Goal: Task Accomplishment & Management: Use online tool/utility

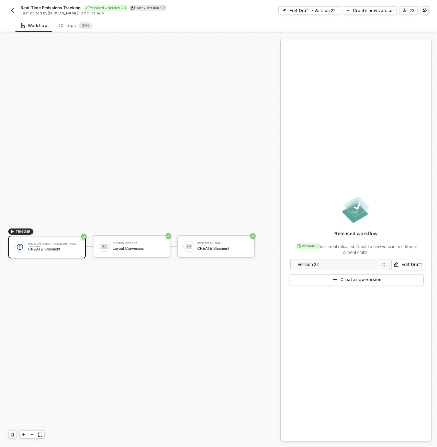
scroll to position [13, 0]
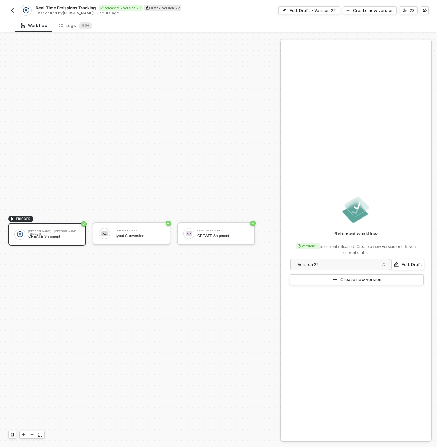
click at [14, 9] on img "button" at bounding box center [12, 10] width 5 height 5
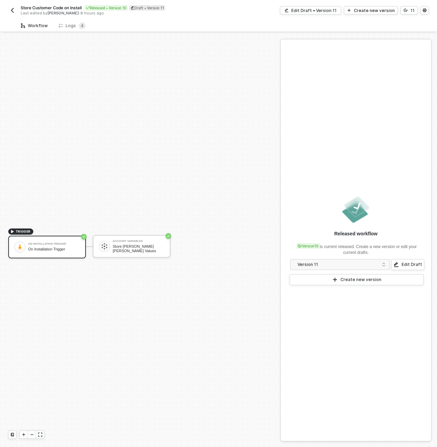
scroll to position [13, 0]
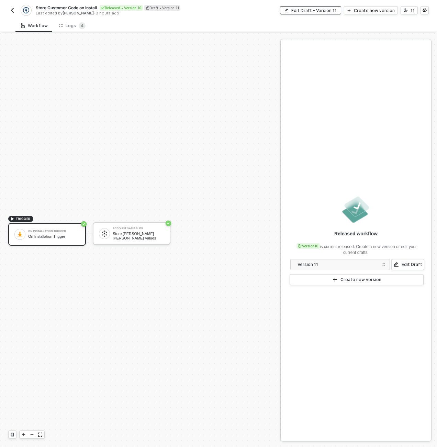
click at [329, 7] on button "Edit Draft • Version 11" at bounding box center [310, 10] width 61 height 8
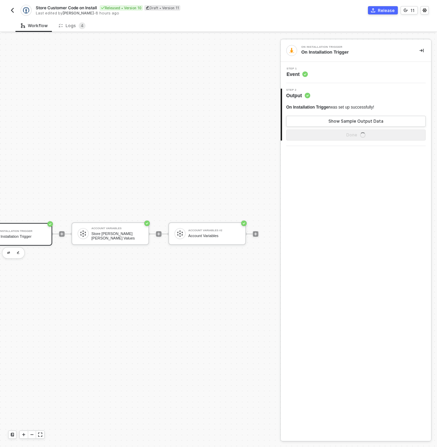
scroll to position [13, 60]
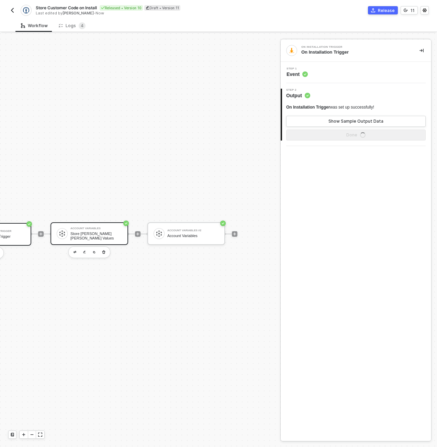
click at [96, 234] on div "Store [PERSON_NAME] [PERSON_NAME] Values" at bounding box center [95, 235] width 51 height 9
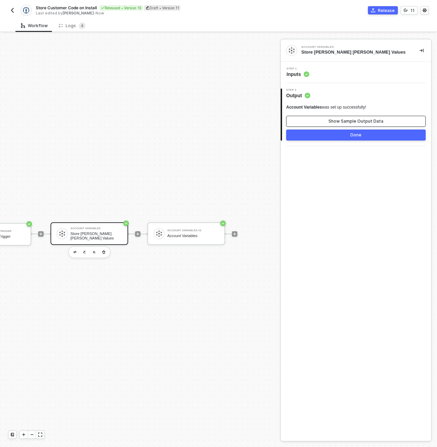
click at [337, 118] on div "Show Sample Output Data" at bounding box center [355, 120] width 55 height 5
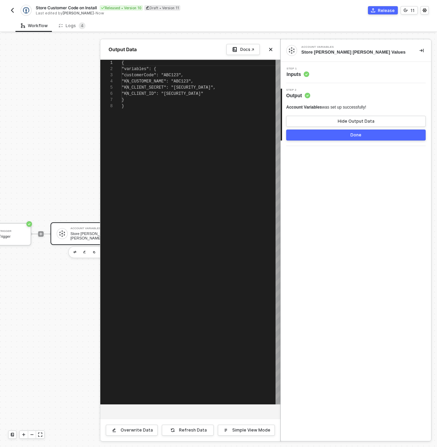
scroll to position [43, 0]
click at [337, 118] on button "Hide Output Data" at bounding box center [355, 121] width 139 height 11
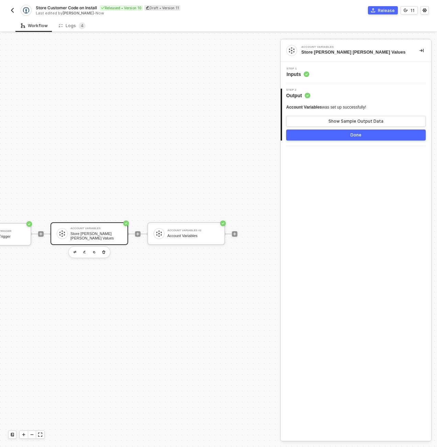
click at [336, 70] on div "Step 1 Inputs" at bounding box center [356, 72] width 149 height 10
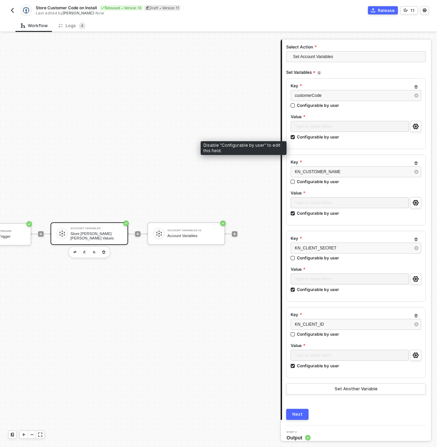
scroll to position [69, 0]
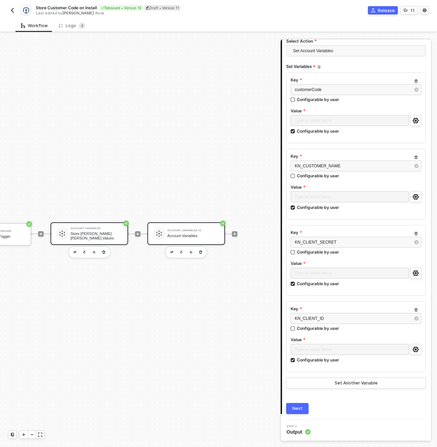
click at [195, 234] on div "Account Variables" at bounding box center [192, 235] width 51 height 4
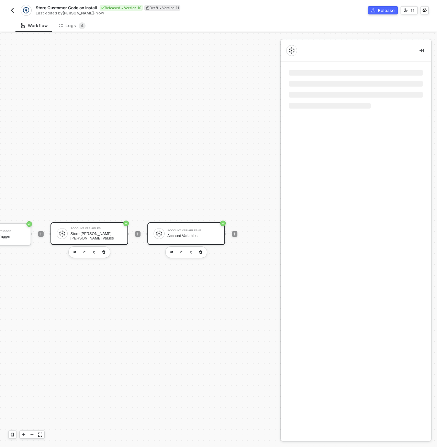
scroll to position [0, 0]
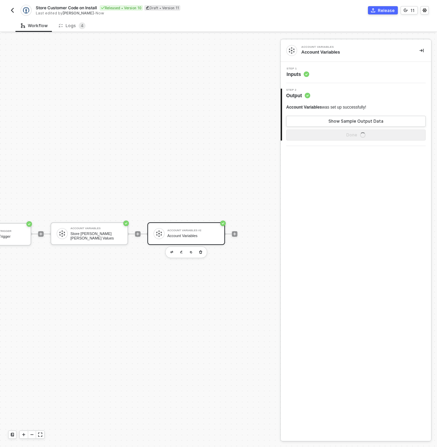
click at [337, 73] on div "Step 1 Inputs" at bounding box center [356, 72] width 149 height 10
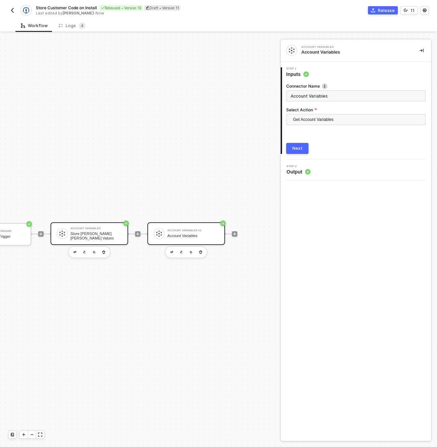
click at [81, 244] on div "Account Variables Store [PERSON_NAME] [PERSON_NAME] Values" at bounding box center [89, 233] width 78 height 23
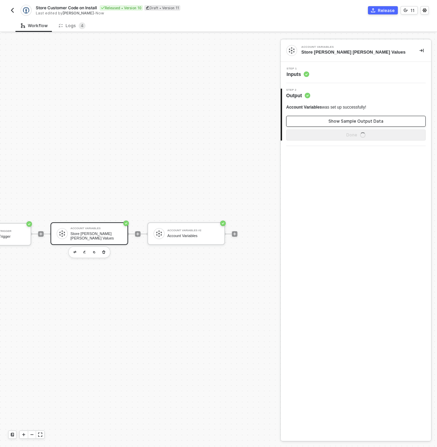
click at [322, 125] on button "Show Sample Output Data" at bounding box center [355, 121] width 139 height 11
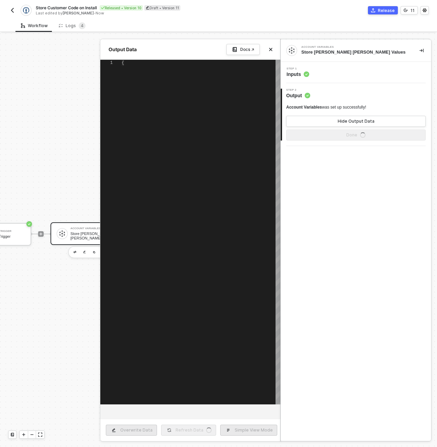
type textarea "{ "variables": { "customerCode": "[SECURITY_DATA]", "KN_CUSTOMER_NAME": "[SECUR…"
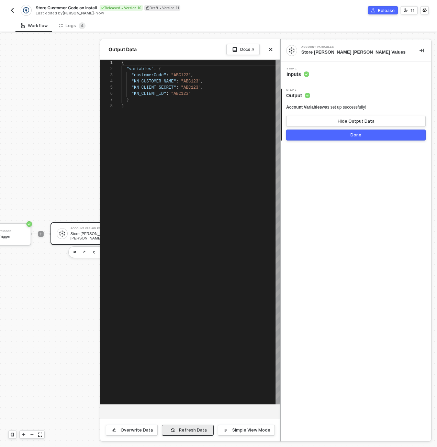
click at [183, 427] on div "Refresh Data" at bounding box center [193, 429] width 28 height 5
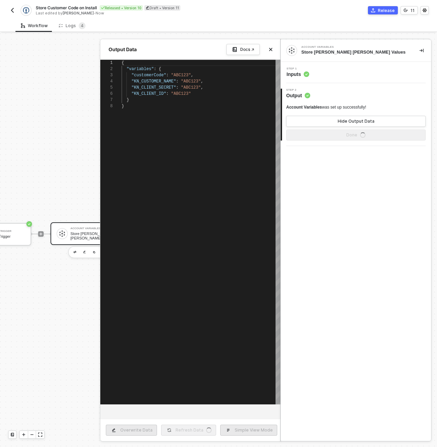
click at [47, 88] on div at bounding box center [218, 239] width 437 height 413
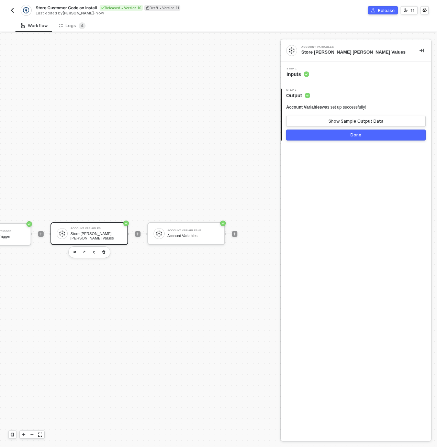
click at [13, 11] on img "button" at bounding box center [12, 10] width 5 height 5
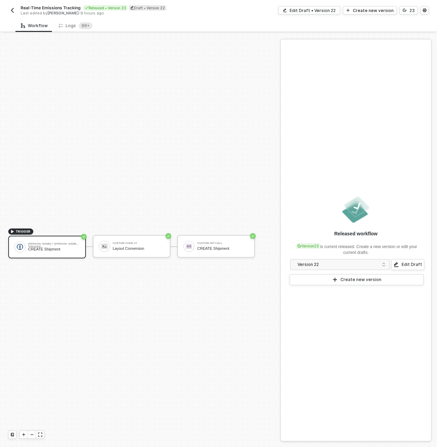
scroll to position [13, 0]
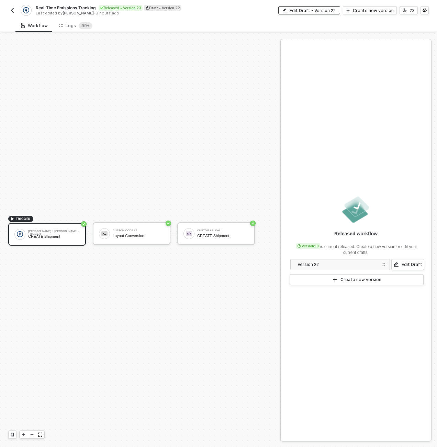
click at [340, 11] on button "Edit Draft • Version 22" at bounding box center [309, 10] width 62 height 8
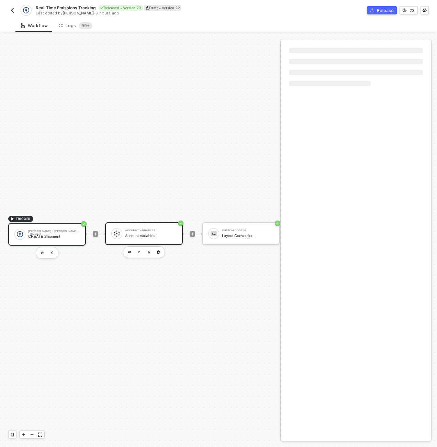
click at [123, 236] on div "Account Variables Account Variables" at bounding box center [149, 233] width 54 height 13
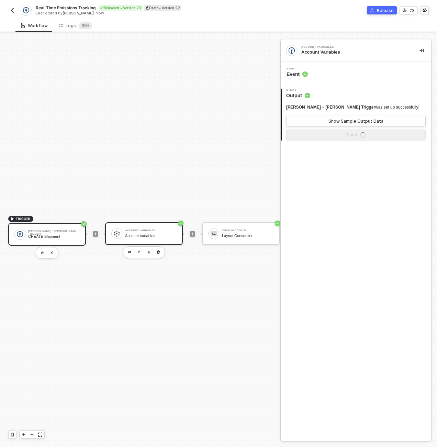
click at [164, 227] on div "Account Variables Account Variables" at bounding box center [150, 233] width 51 height 13
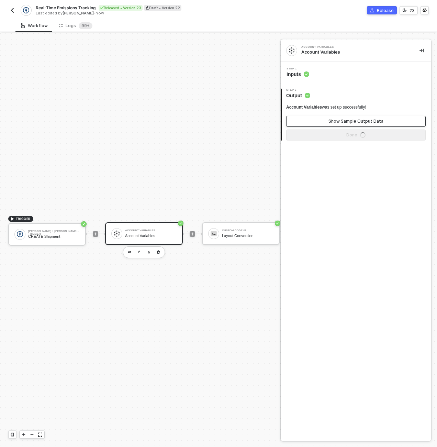
click at [377, 119] on div "Show Sample Output Data" at bounding box center [355, 120] width 55 height 5
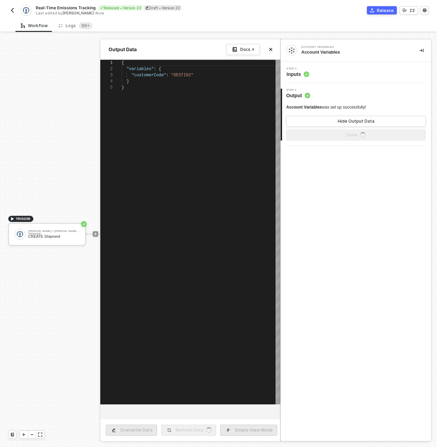
scroll to position [25, 0]
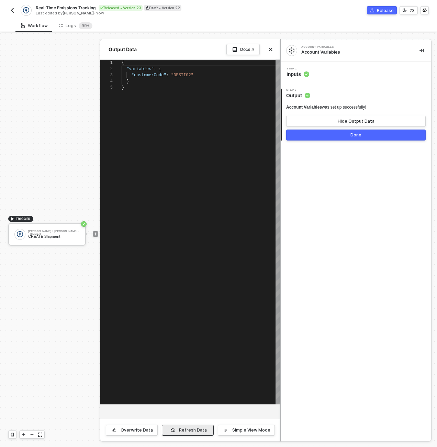
click at [181, 428] on button "Refresh Data" at bounding box center [188, 429] width 52 height 11
click at [71, 319] on div at bounding box center [218, 239] width 437 height 413
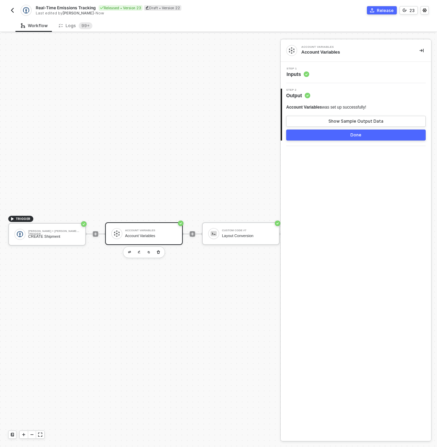
click at [148, 241] on div "Account Variables Account Variables" at bounding box center [144, 233] width 78 height 23
click at [355, 118] on div "Show Sample Output Data" at bounding box center [355, 120] width 55 height 5
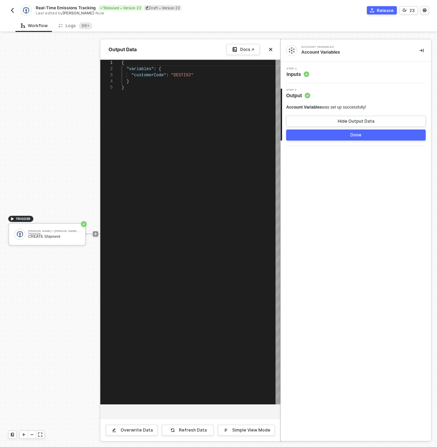
click at [63, 182] on div at bounding box center [218, 239] width 437 height 413
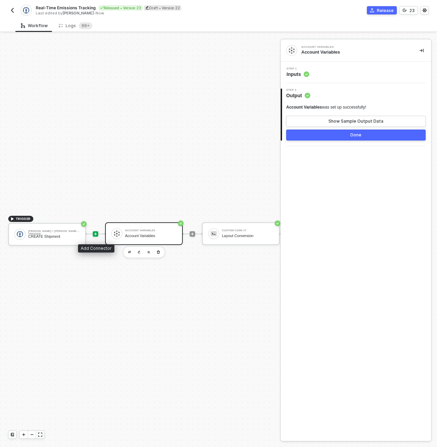
click at [96, 236] on icon "icon-play" at bounding box center [95, 234] width 4 height 4
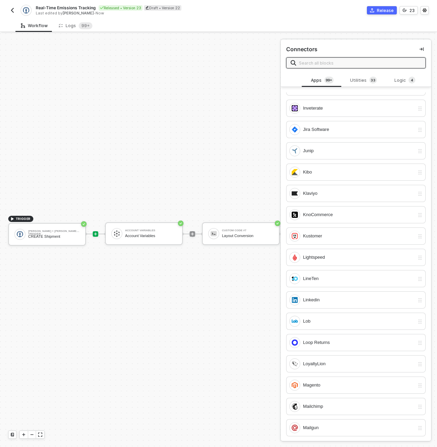
scroll to position [2788, 0]
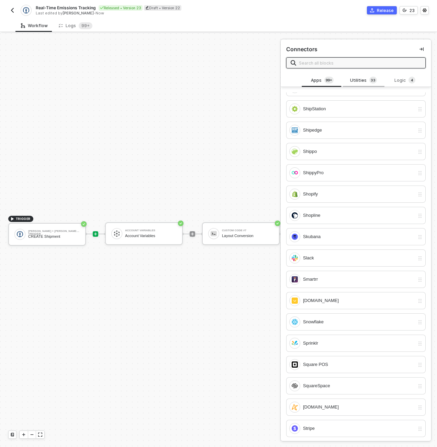
click at [360, 78] on div "Utilities 3 3" at bounding box center [363, 81] width 30 height 8
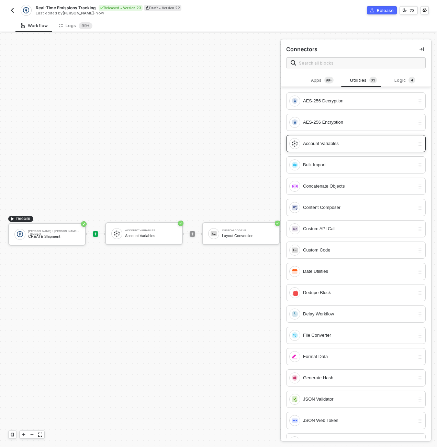
click at [351, 143] on div "Account Variables" at bounding box center [359, 144] width 112 height 8
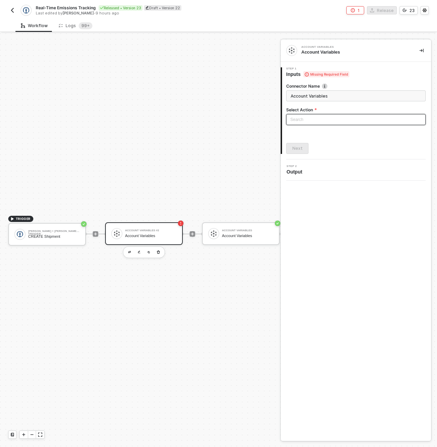
click at [310, 116] on input "search" at bounding box center [355, 119] width 131 height 10
click at [314, 142] on div "Get Account Variables" at bounding box center [355, 144] width 128 height 8
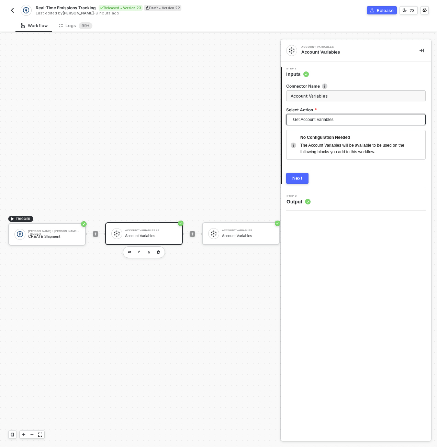
click at [299, 173] on button "Next" at bounding box center [297, 178] width 22 height 11
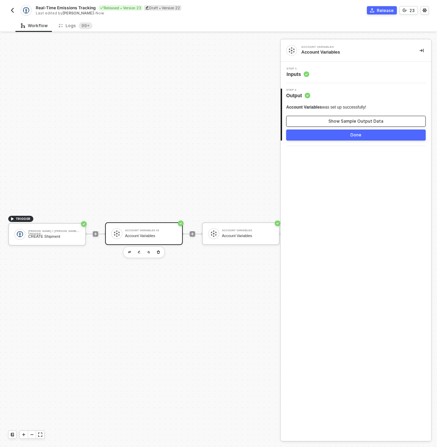
click at [337, 119] on div "Show Sample Output Data" at bounding box center [355, 120] width 55 height 5
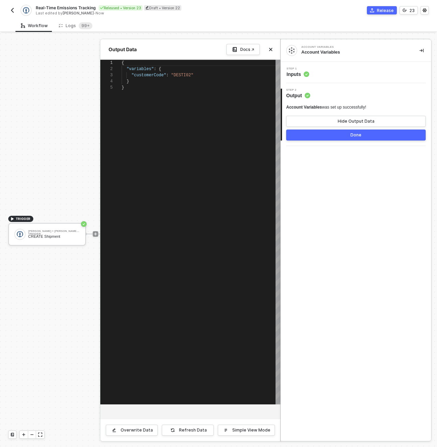
scroll to position [25, 0]
click at [337, 119] on button "Hide Output Data" at bounding box center [355, 121] width 139 height 11
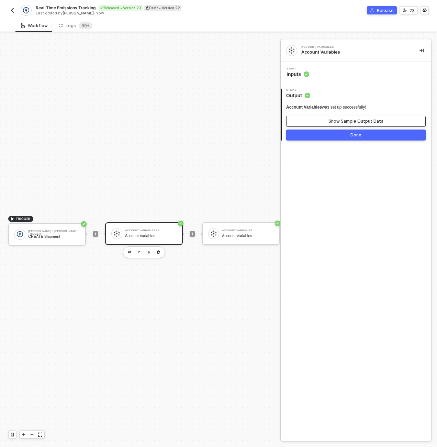
click at [348, 121] on div "Show Sample Output Data" at bounding box center [355, 120] width 55 height 5
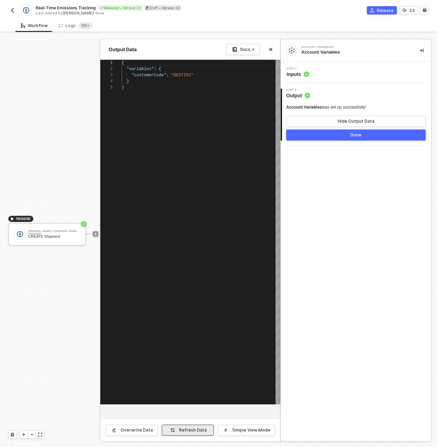
click at [212, 434] on button "Refresh Data" at bounding box center [188, 429] width 52 height 11
click at [347, 121] on div "Hide Output Data" at bounding box center [355, 120] width 37 height 5
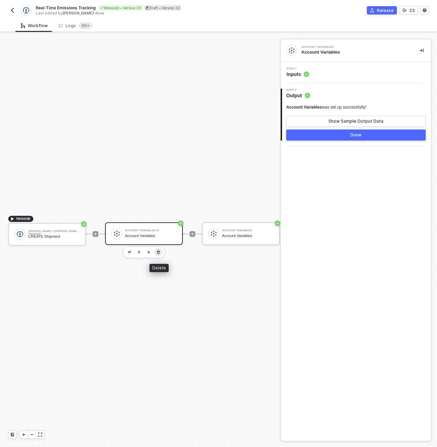
click at [157, 252] on icon "button" at bounding box center [158, 251] width 4 height 5
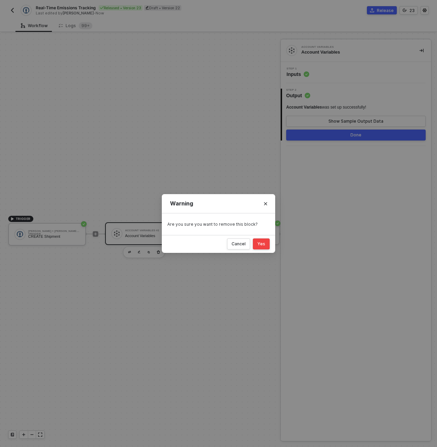
click at [264, 248] on button "Yes" at bounding box center [261, 243] width 17 height 11
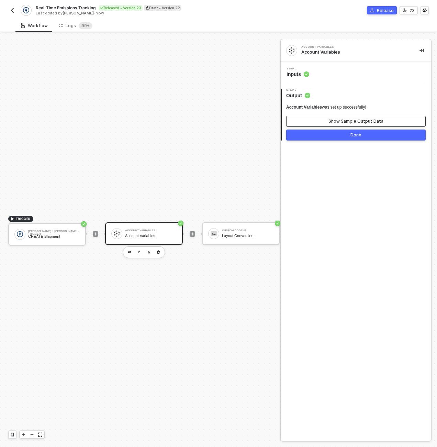
click at [322, 122] on button "Show Sample Output Data" at bounding box center [355, 121] width 139 height 11
click at [206, 124] on div "TRIGGER Kuehne + Nagel Trigger CREATE Shipment Account Variables Account Variab…" at bounding box center [194, 234] width 389 height 426
